Goal: Information Seeking & Learning: Learn about a topic

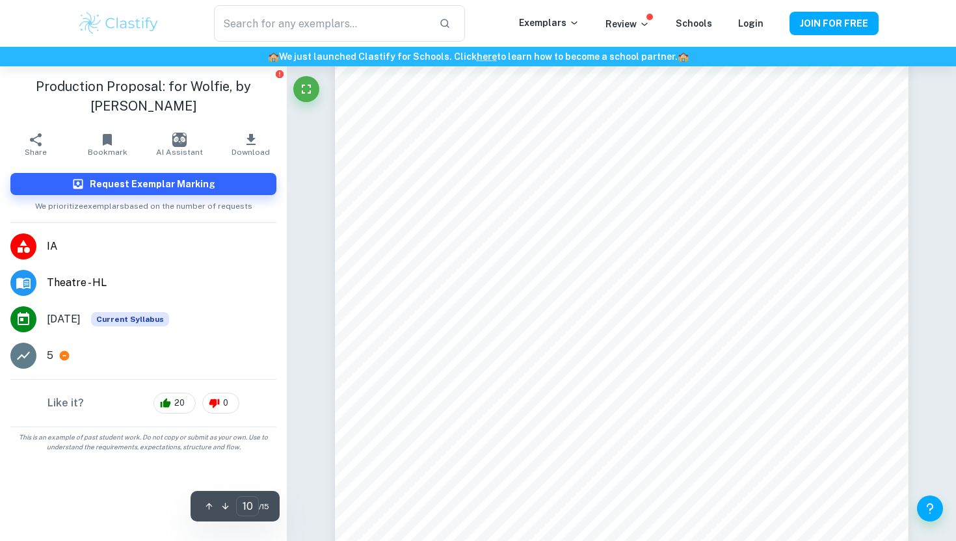
scroll to position [7270, 0]
